Goal: Ask a question

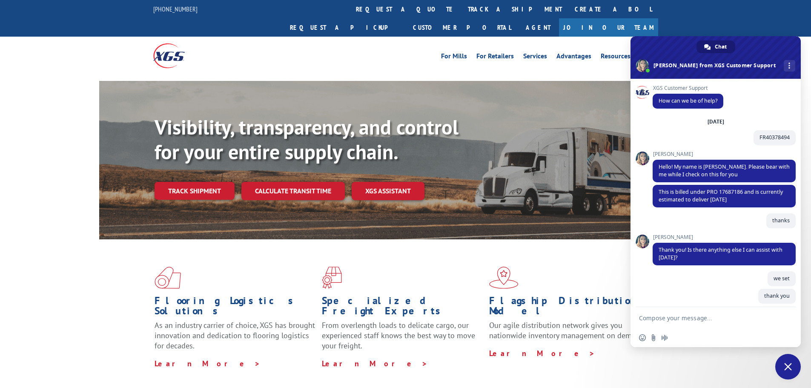
scroll to position [74, 0]
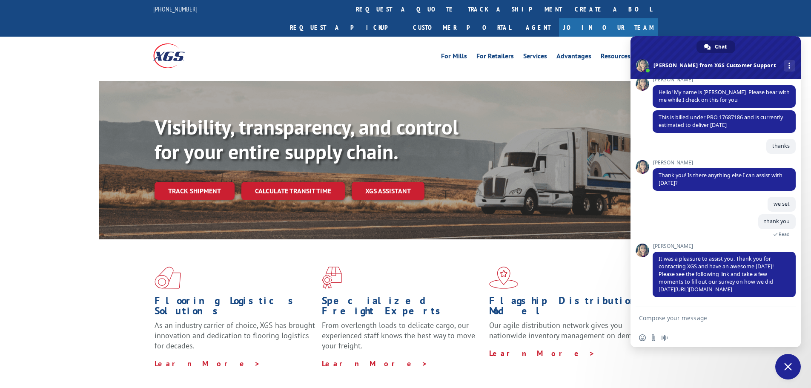
click at [785, 366] on span "Close chat" at bounding box center [788, 367] width 8 height 8
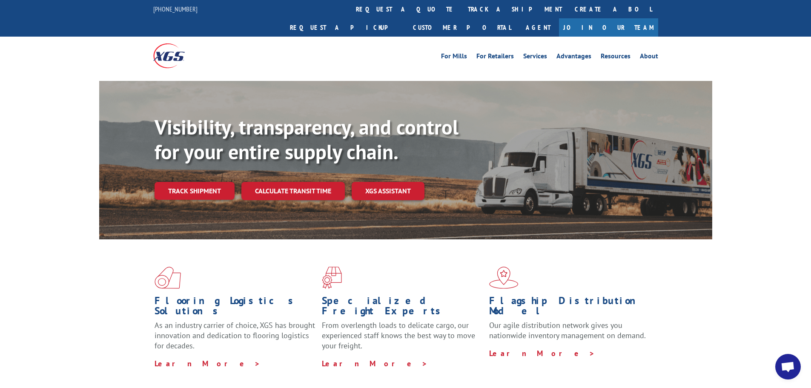
click at [786, 365] on span "Open chat" at bounding box center [787, 367] width 14 height 12
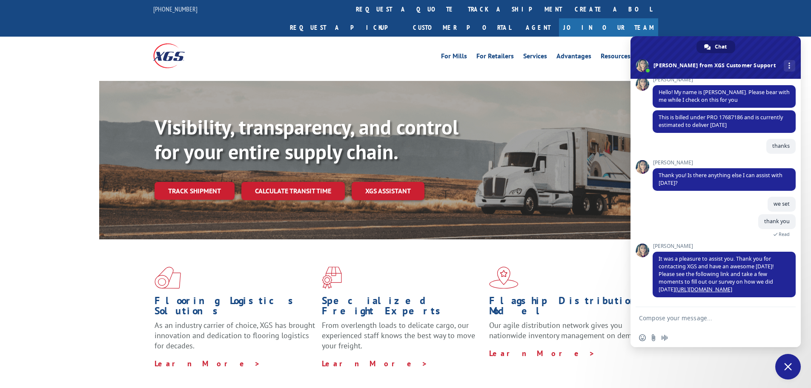
click at [653, 315] on textarea "Compose your message..." at bounding box center [706, 318] width 134 height 8
paste textarea "2560494"
type textarea "2560494"
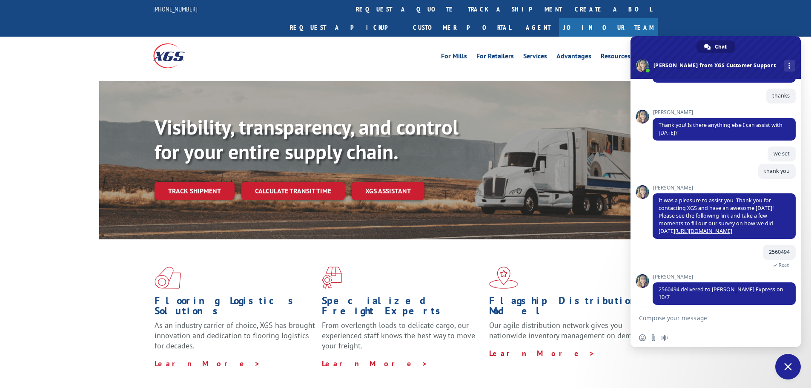
scroll to position [178, 0]
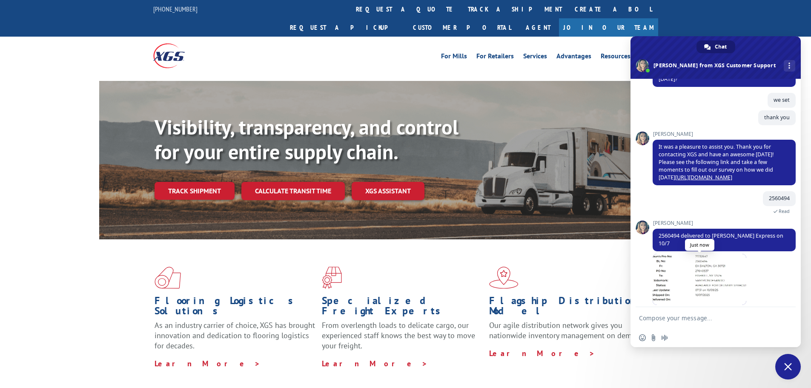
click at [704, 276] on span at bounding box center [699, 279] width 94 height 51
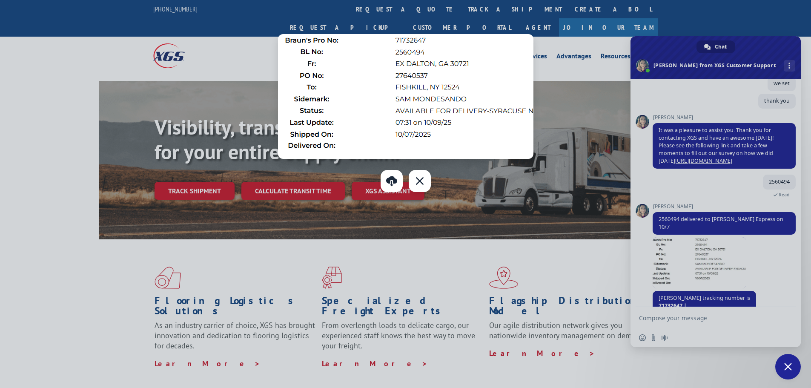
scroll to position [203, 0]
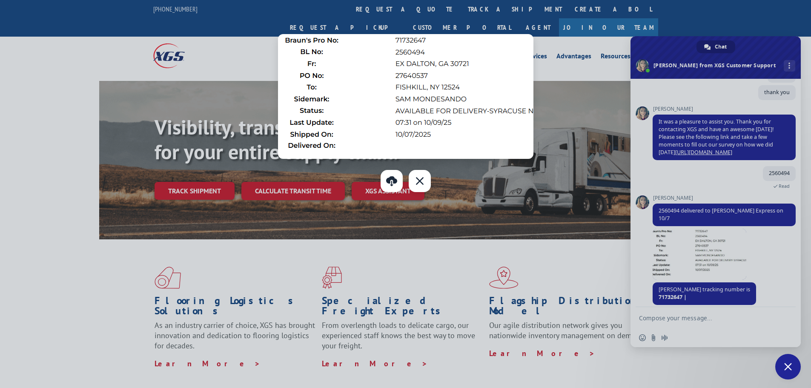
click at [674, 287] on div at bounding box center [405, 194] width 811 height 388
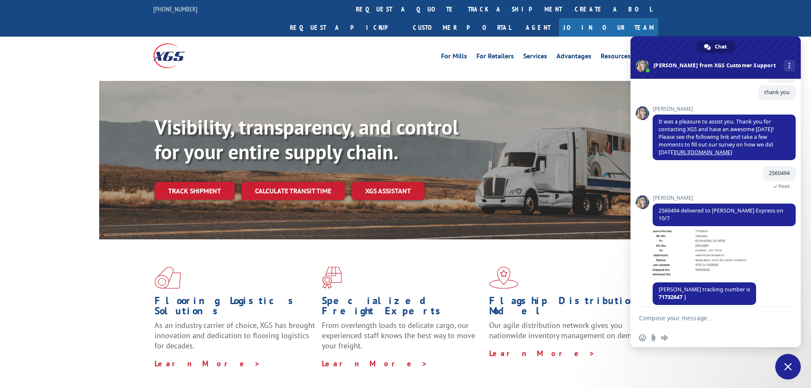
drag, startPoint x: 657, startPoint y: 279, endPoint x: 651, endPoint y: 278, distance: 5.6
click at [651, 278] on div "XGS Customer Support How can we be of help? [DATE] FR40378494 3 hours ago [PERS…" at bounding box center [715, 193] width 170 height 228
click at [685, 248] on span at bounding box center [699, 253] width 94 height 51
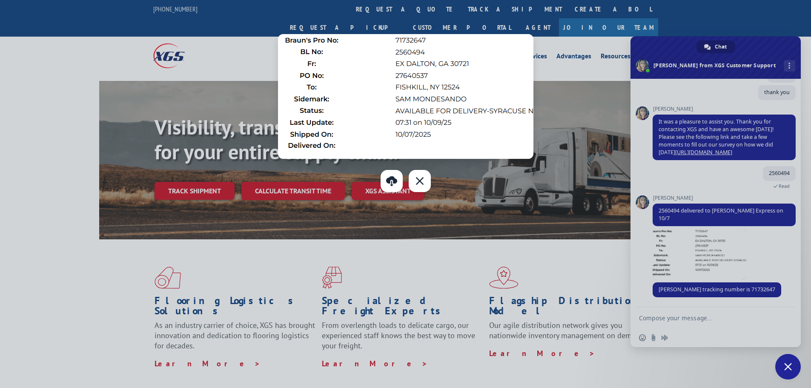
scroll to position [196, 0]
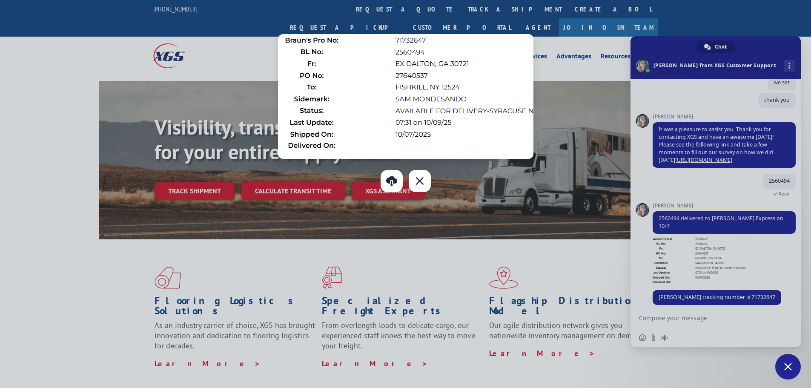
click at [661, 319] on div at bounding box center [405, 194] width 811 height 388
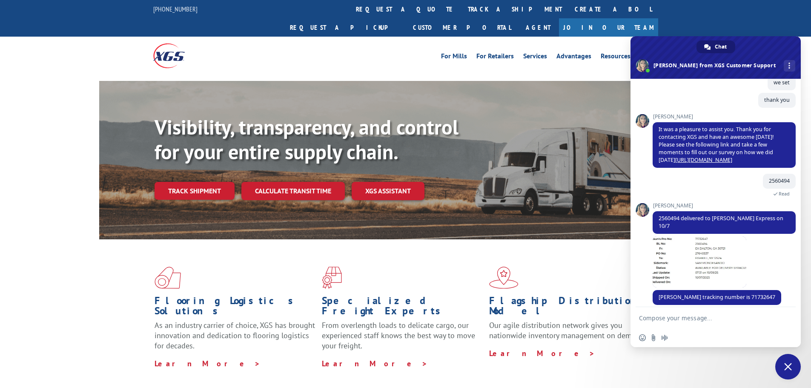
click at [654, 314] on textarea "Compose your message..." at bounding box center [706, 318] width 134 height 8
type textarea "havent been deliver yet rifgt?"
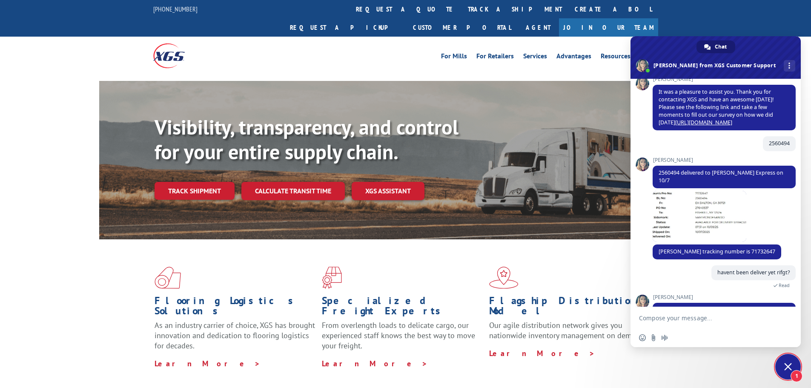
scroll to position [254, 0]
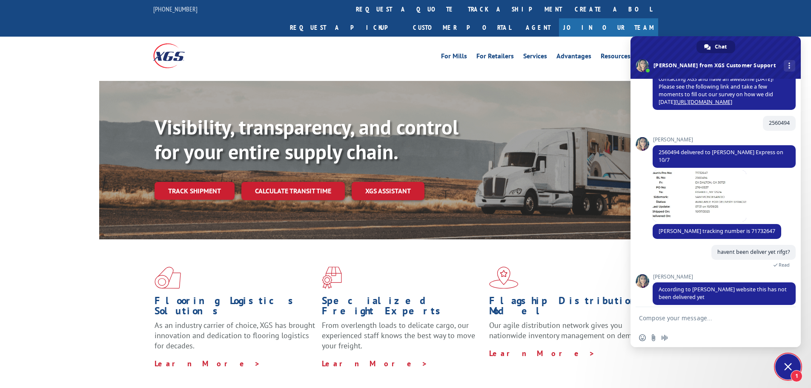
click at [686, 319] on textarea "Compose your message..." at bounding box center [706, 318] width 134 height 8
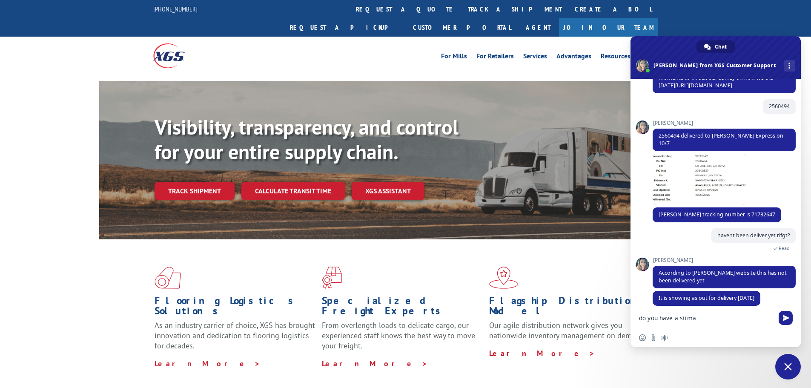
scroll to position [271, 0]
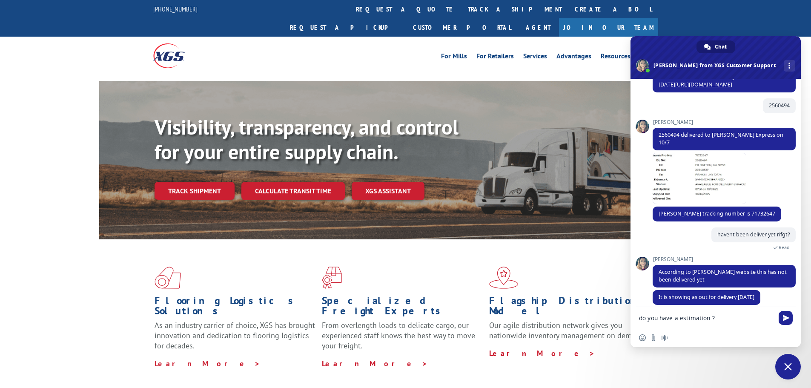
type textarea "do you have a estimation ??"
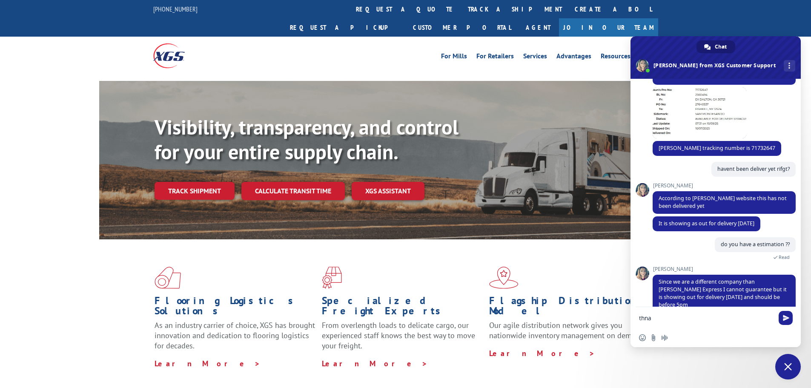
scroll to position [353, 0]
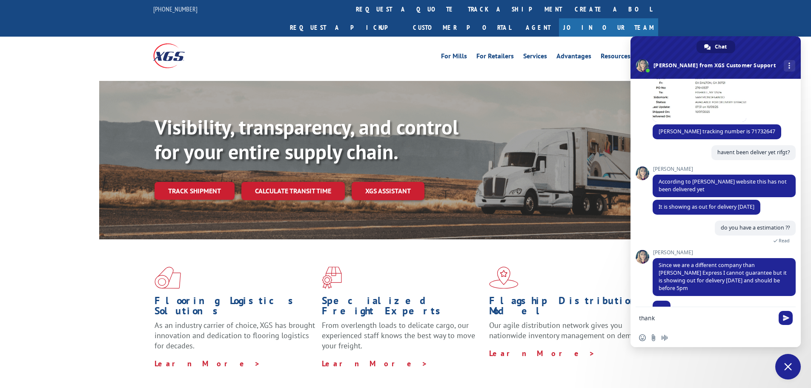
type textarea "thanks"
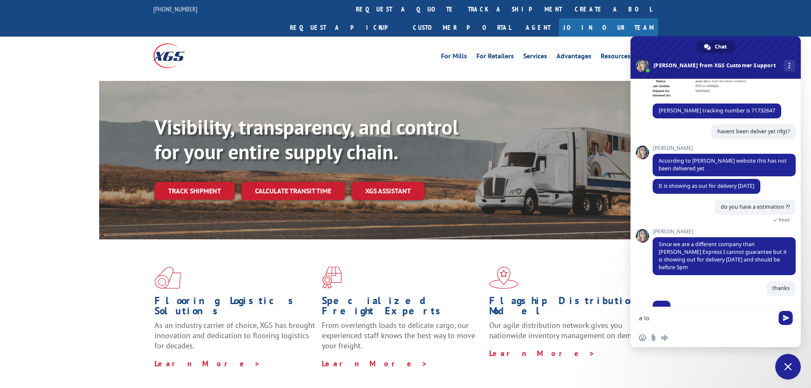
type textarea "a lot"
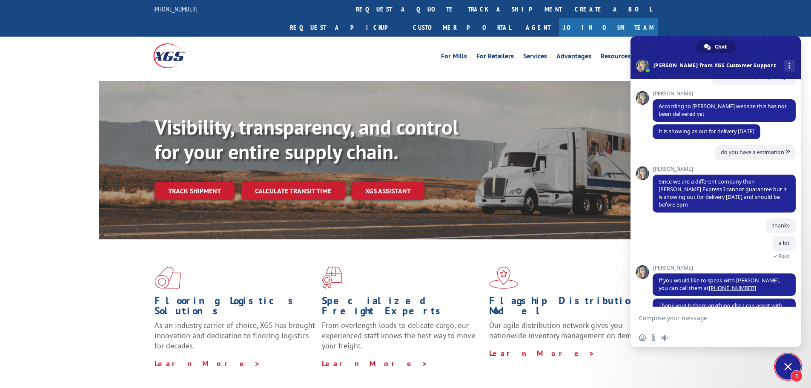
scroll to position [454, 0]
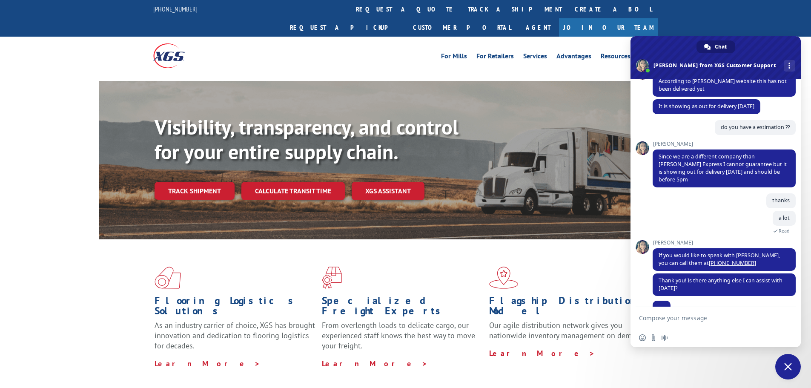
click at [677, 317] on textarea "Compose your message..." at bounding box center [706, 318] width 134 height 8
type textarea "we set"
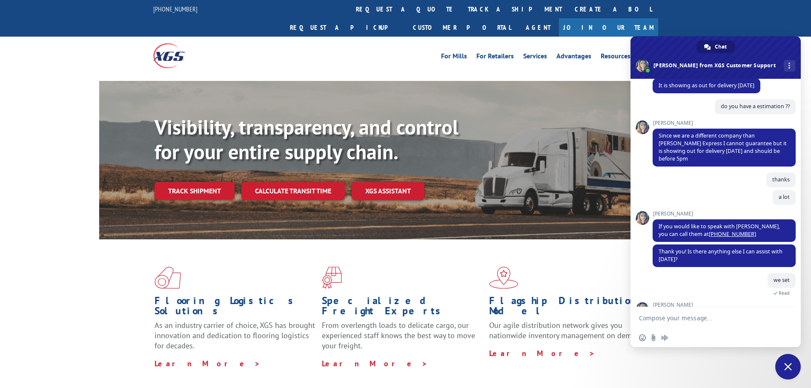
scroll to position [484, 0]
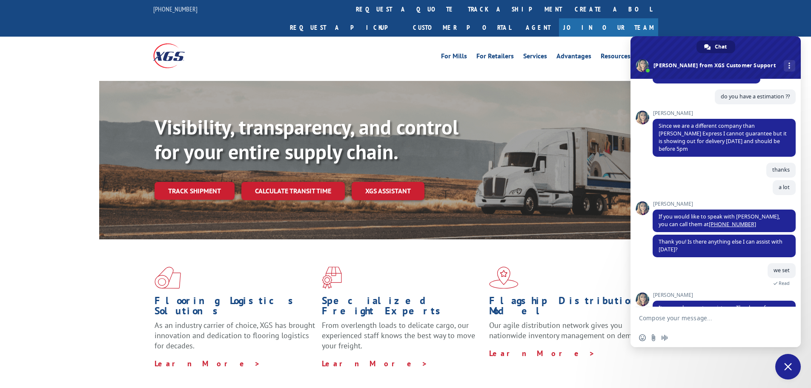
click at [794, 366] on span "Close chat" at bounding box center [788, 367] width 26 height 26
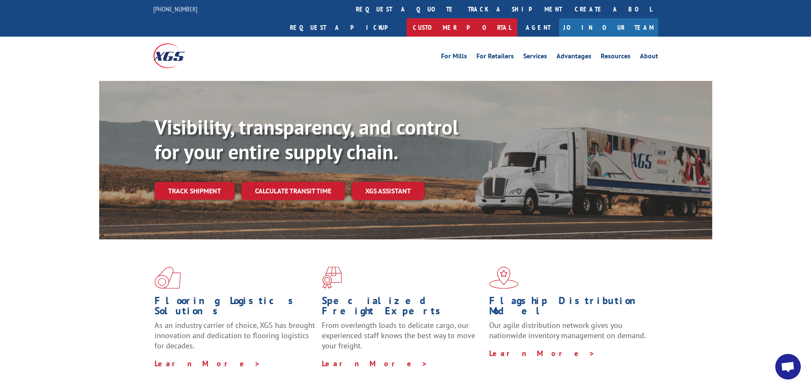
scroll to position [518, 0]
